Goal: Information Seeking & Learning: Check status

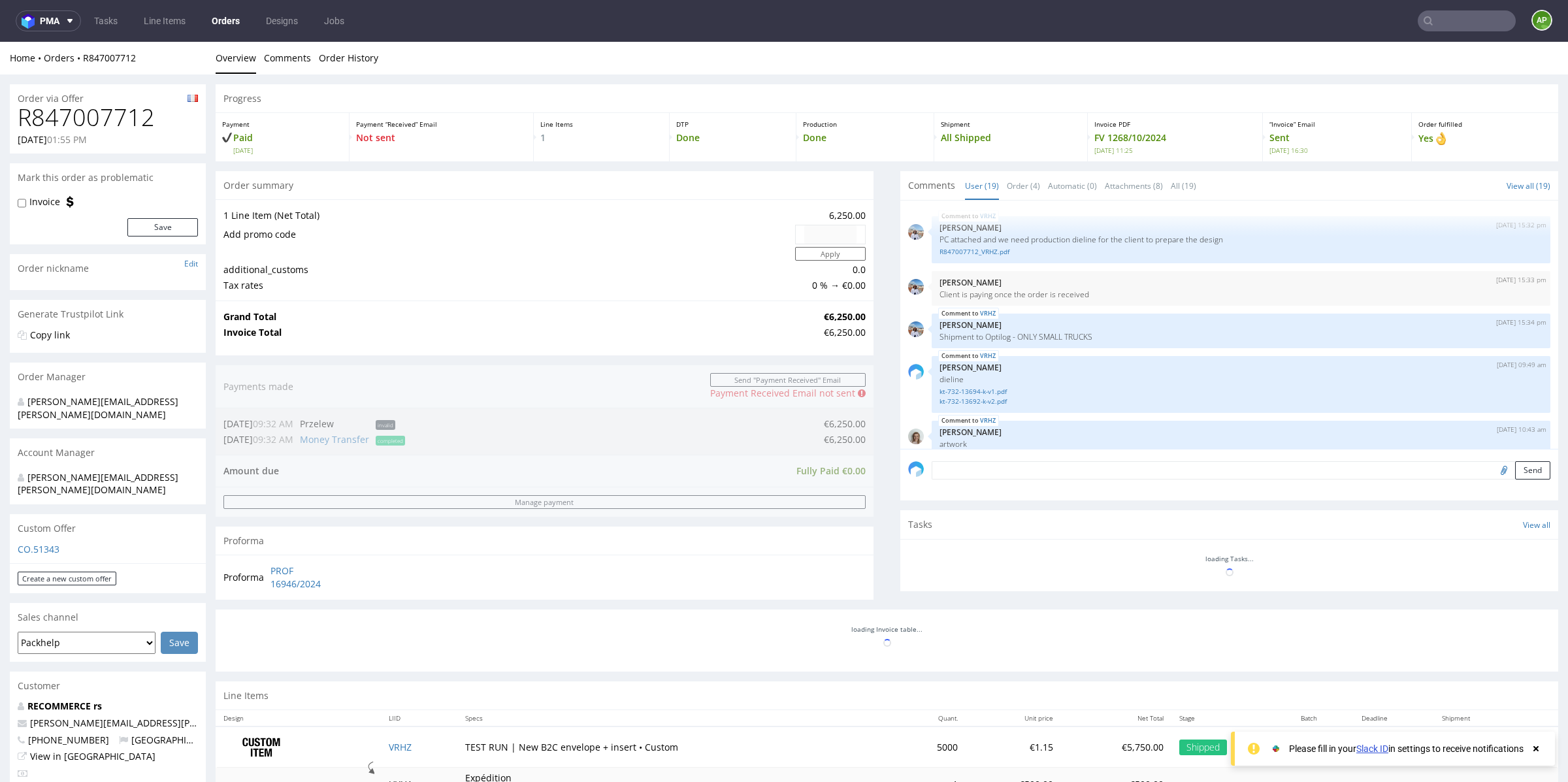
scroll to position [885, 0]
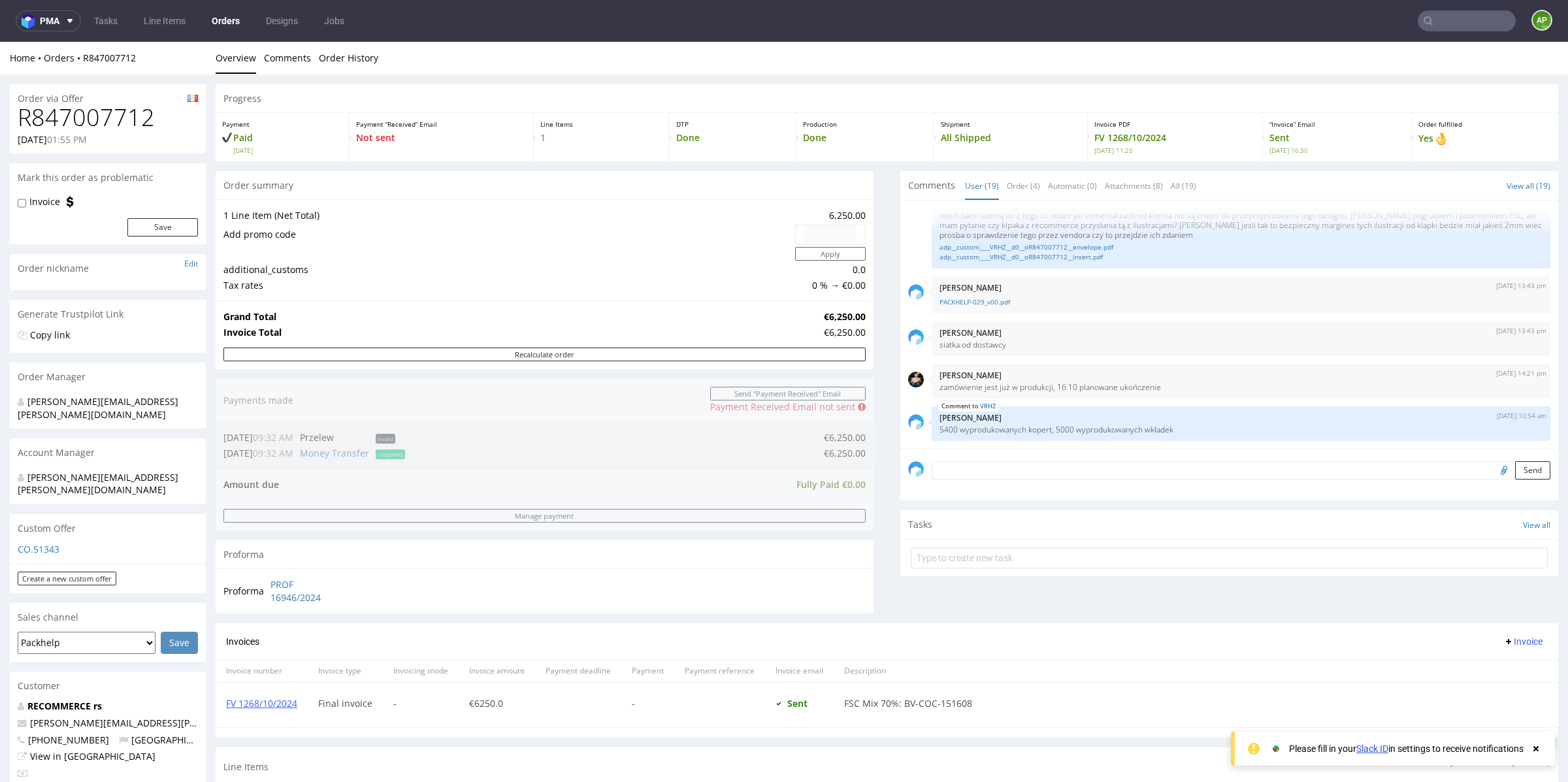
click at [1436, 24] on input "text" at bounding box center [1466, 21] width 98 height 21
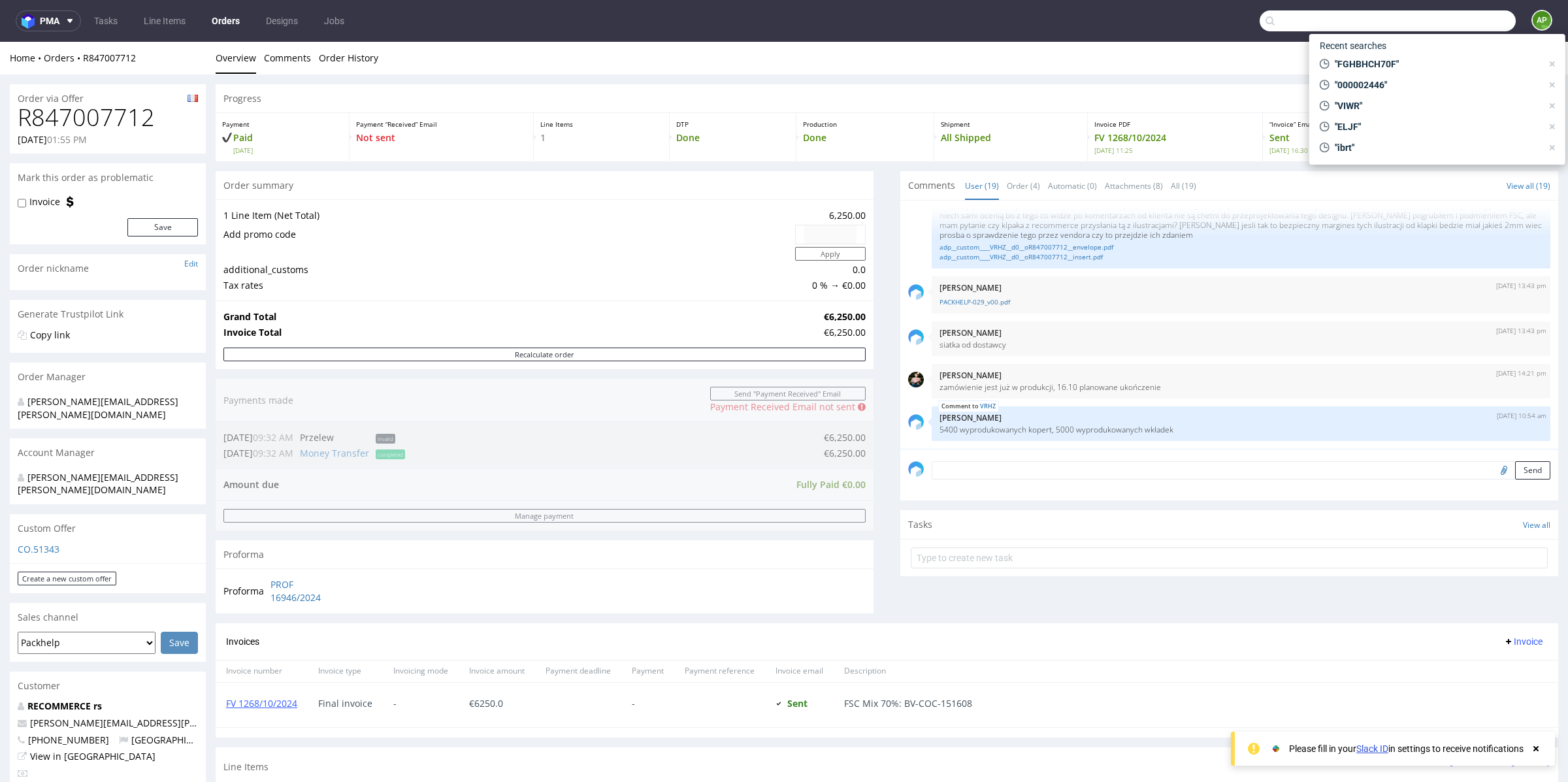
paste input "[EMAIL_ADDRESS][DOMAIN_NAME]"
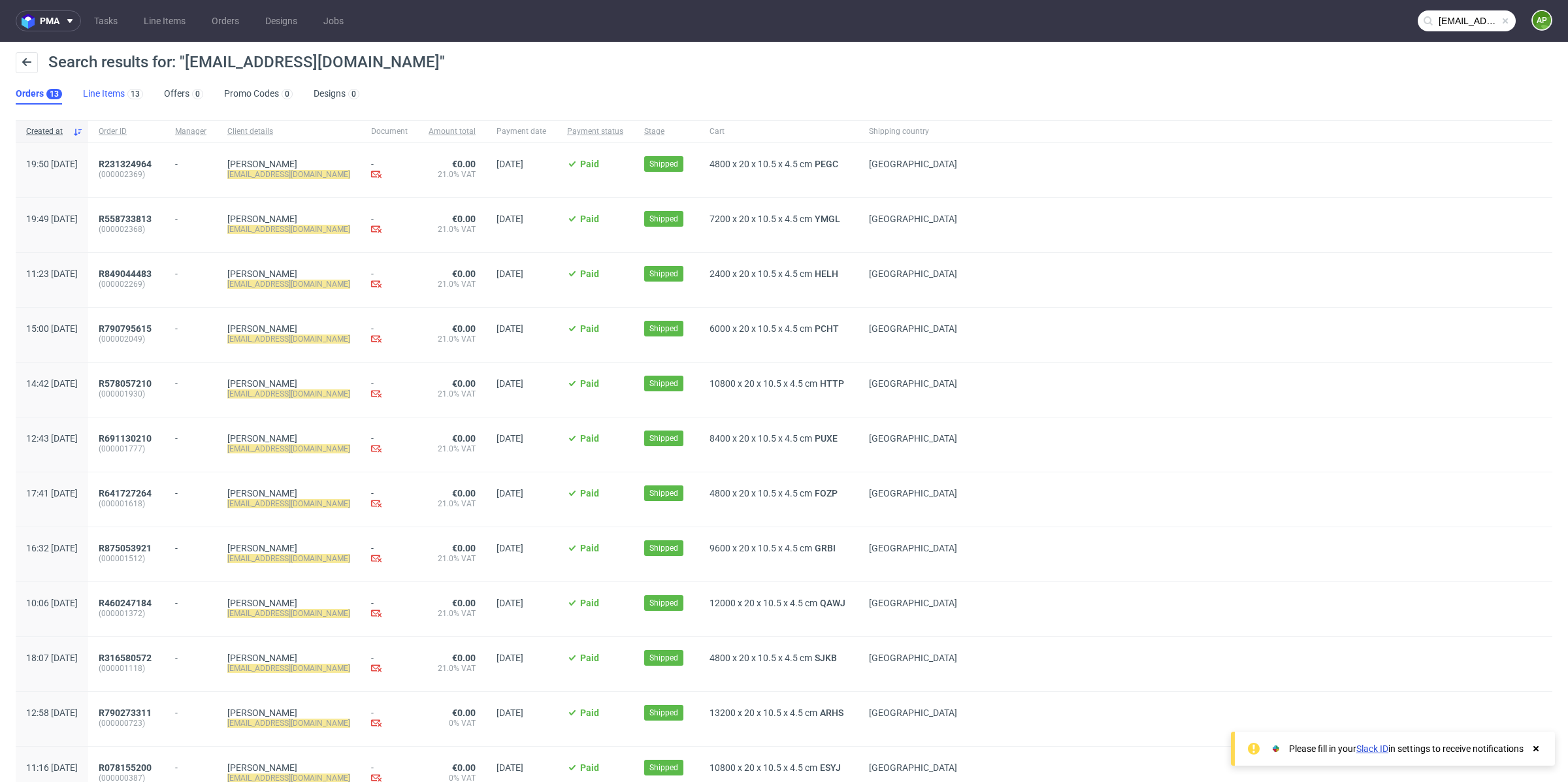
click at [126, 99] on div "13" at bounding box center [134, 94] width 19 height 13
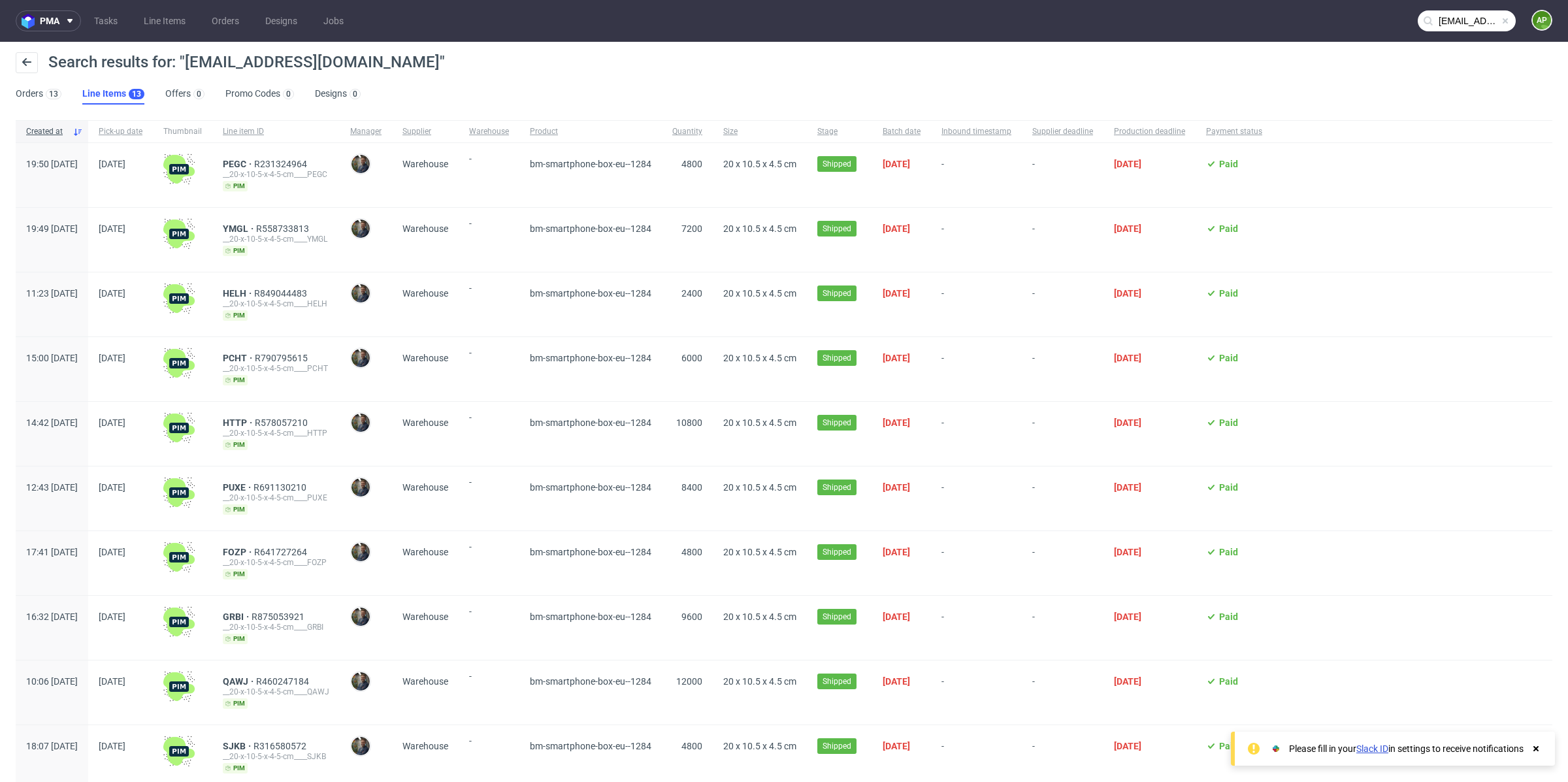
click at [1459, 15] on input "[EMAIL_ADDRESS][DOMAIN_NAME]" at bounding box center [1466, 21] width 98 height 21
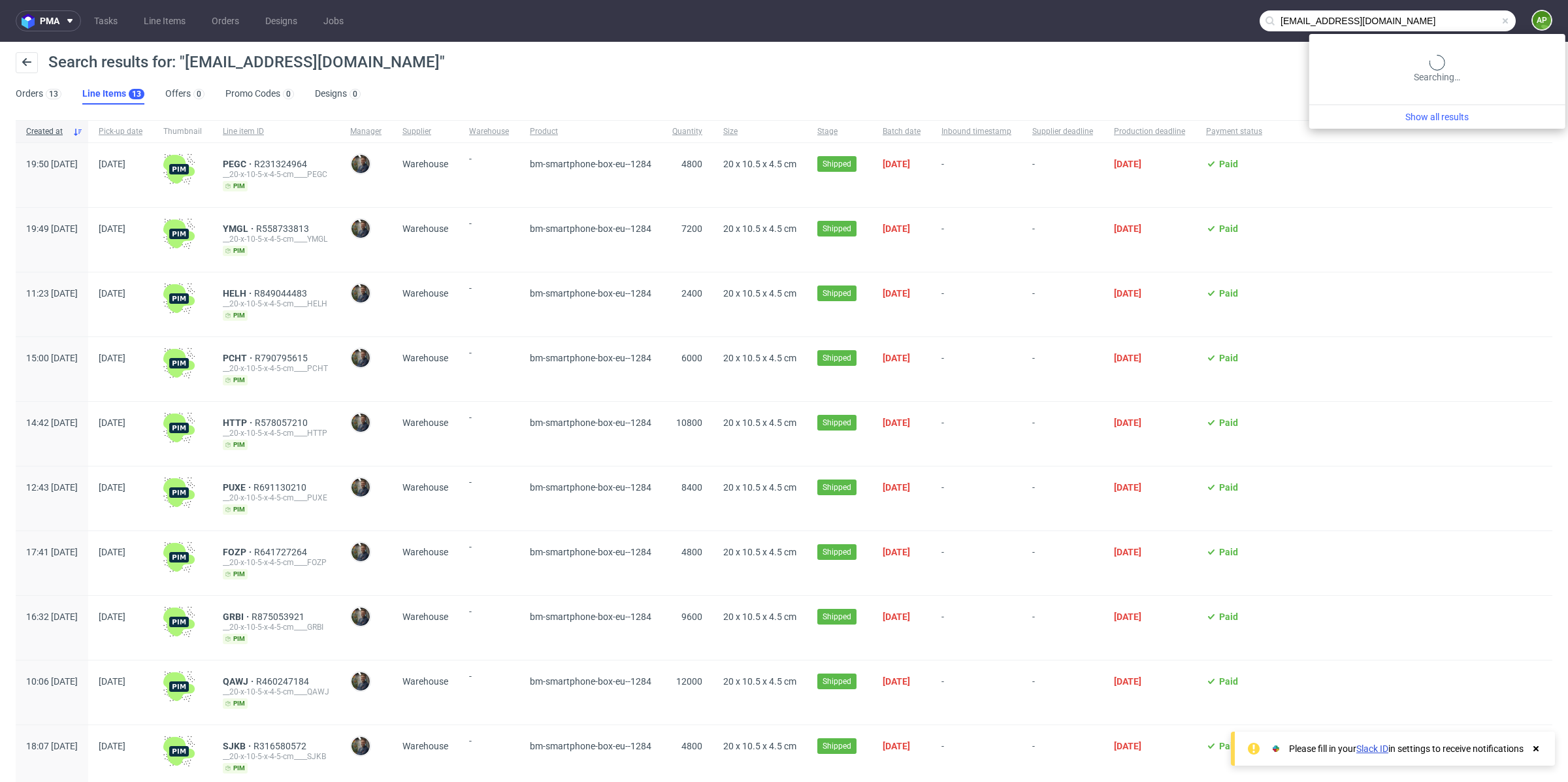
click at [1459, 15] on input "[EMAIL_ADDRESS][DOMAIN_NAME]" at bounding box center [1388, 21] width 256 height 21
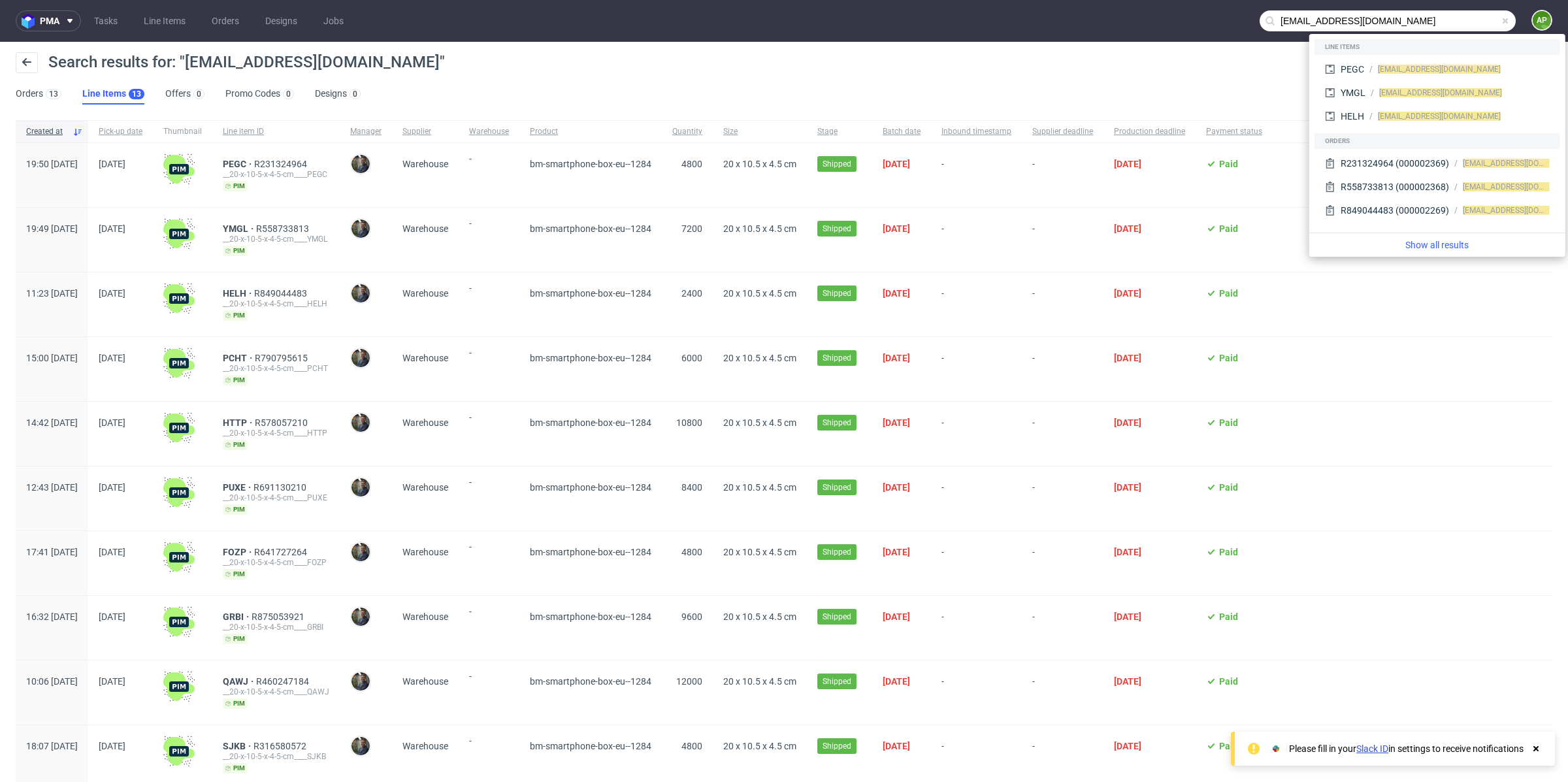
paste input "Khan@wecell"
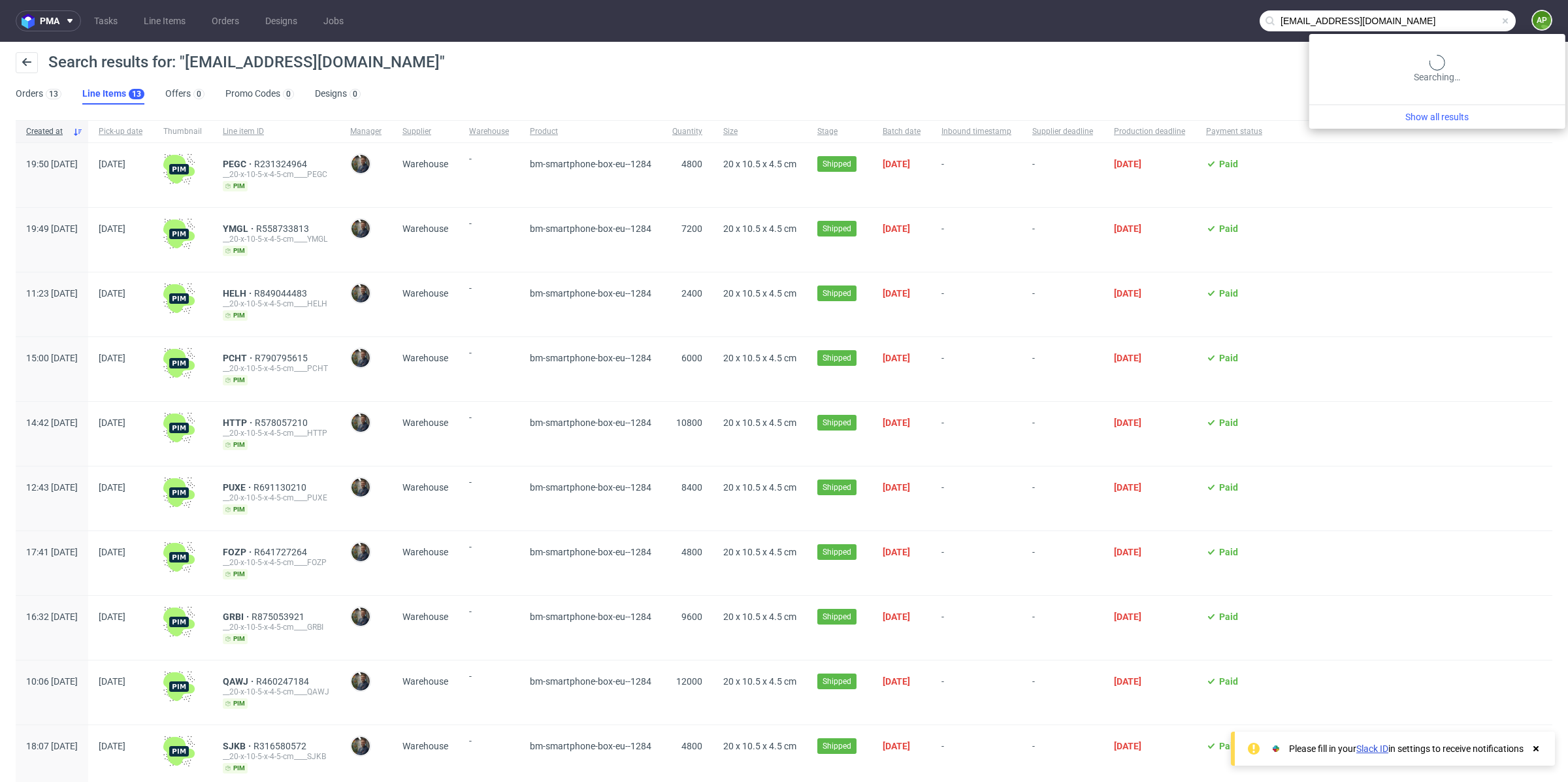
type input "[EMAIL_ADDRESS][DOMAIN_NAME]"
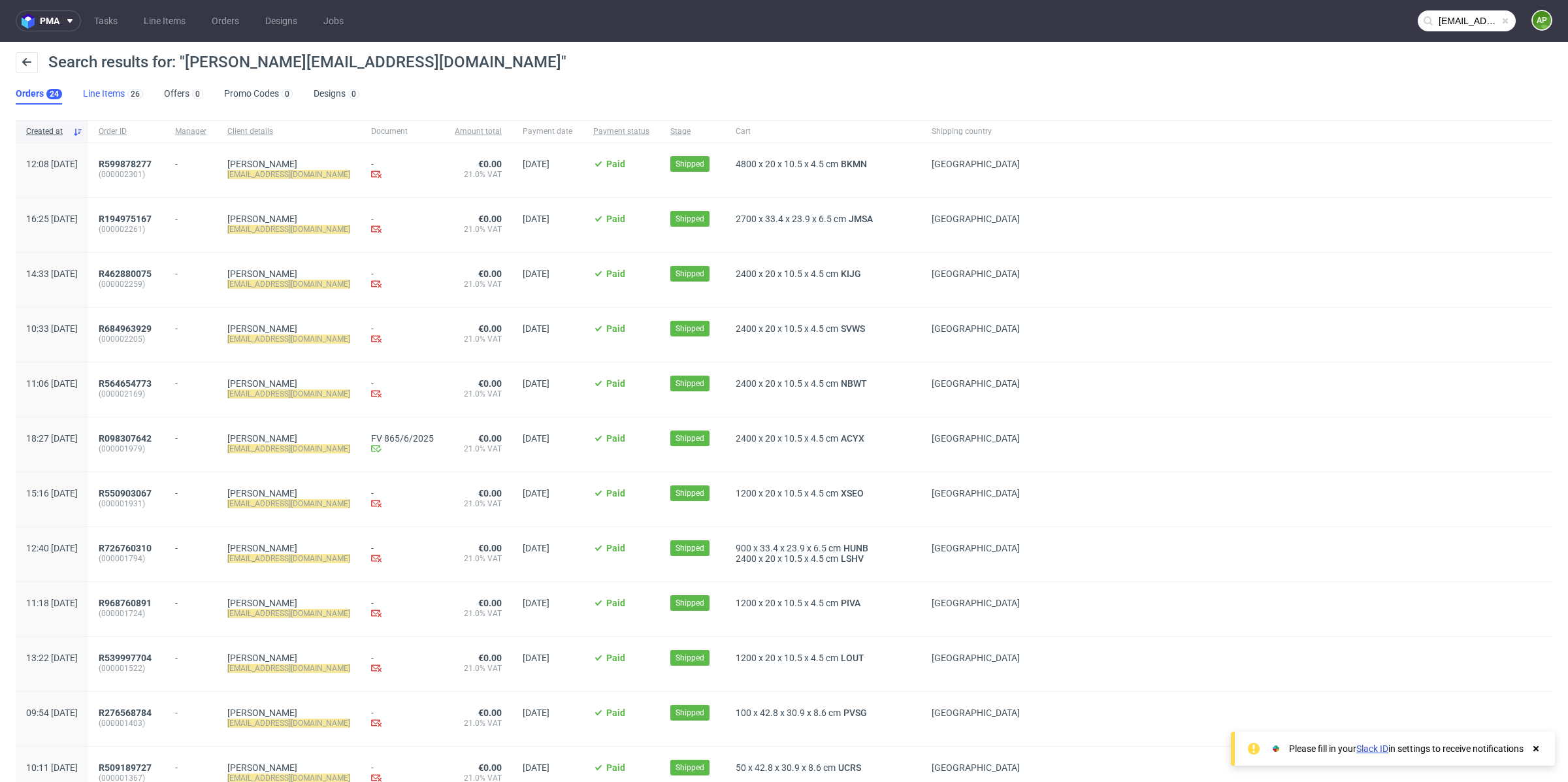
click at [117, 97] on link "Line Items 26" at bounding box center [113, 94] width 60 height 21
